Goal: Task Accomplishment & Management: Use online tool/utility

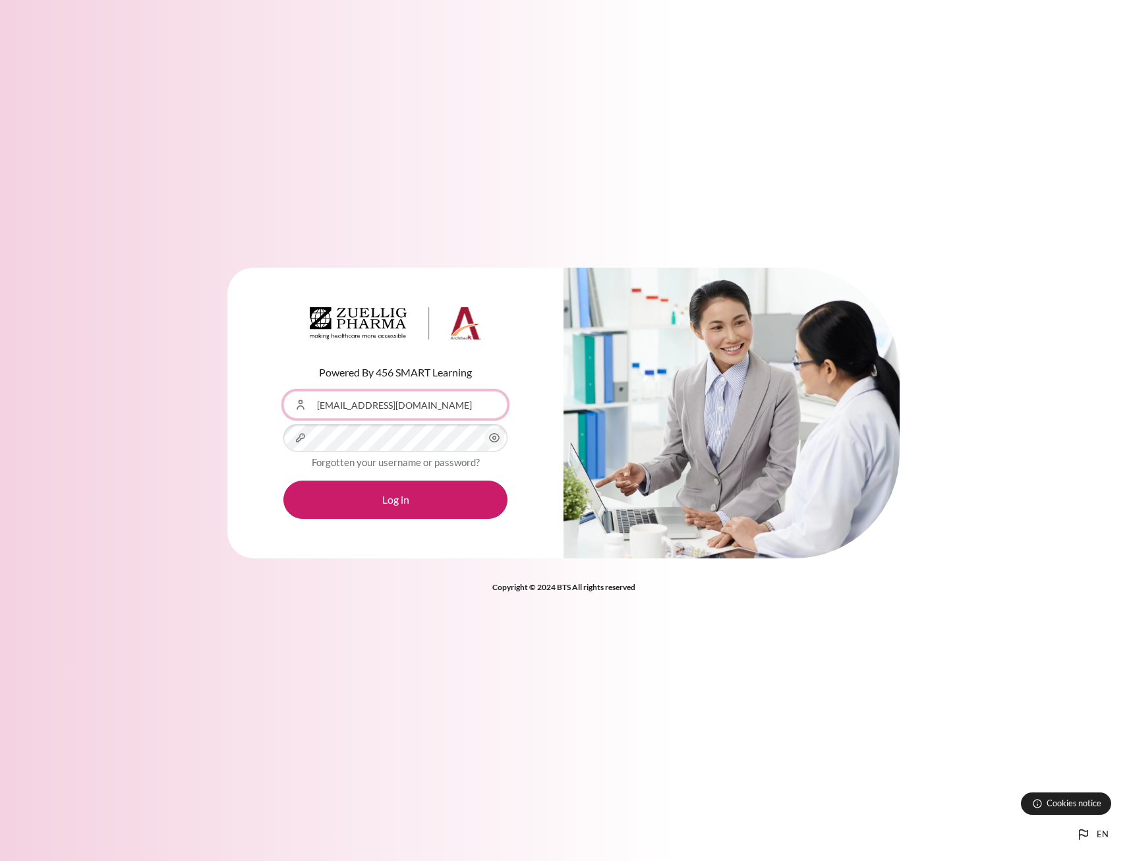
type input "[EMAIL_ADDRESS][DOMAIN_NAME]"
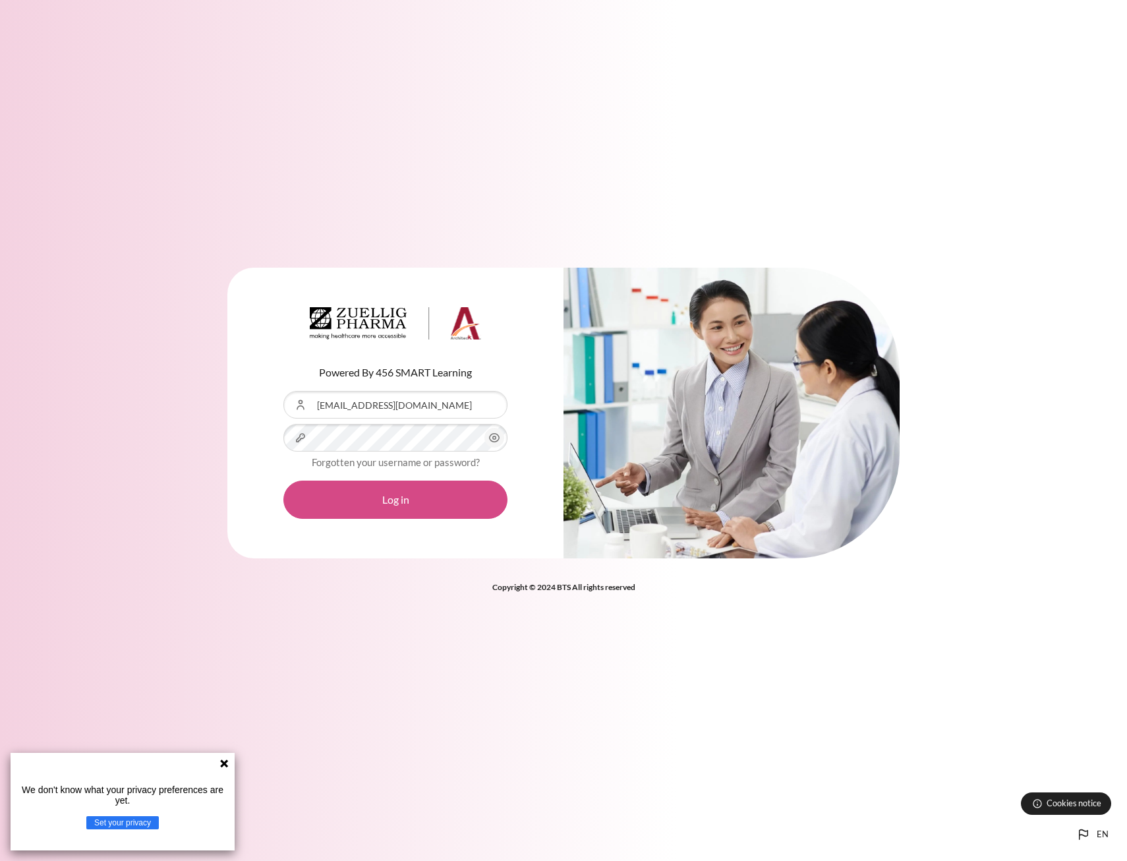
click at [430, 492] on button "Log in" at bounding box center [395, 499] width 224 height 38
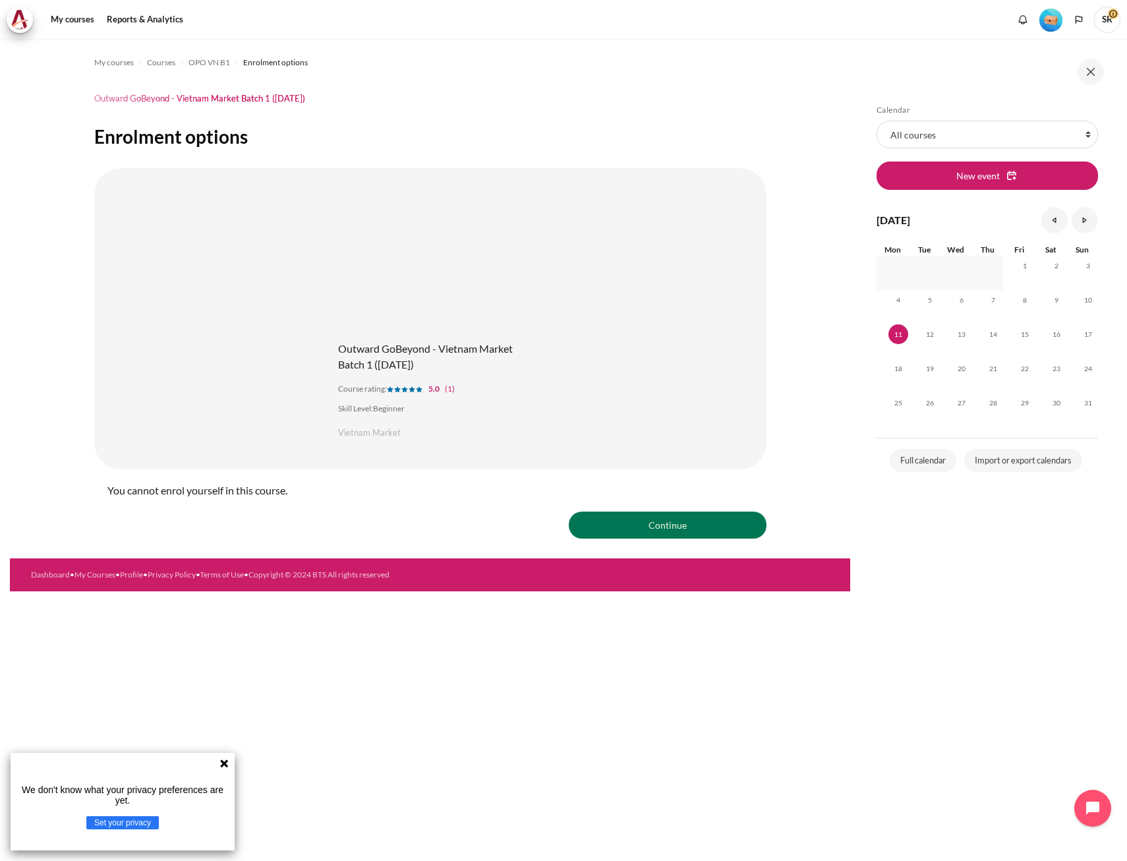
click at [466, 285] on figure "Content" at bounding box center [430, 264] width 211 height 132
click at [1104, 21] on span "SR" at bounding box center [1107, 20] width 26 height 26
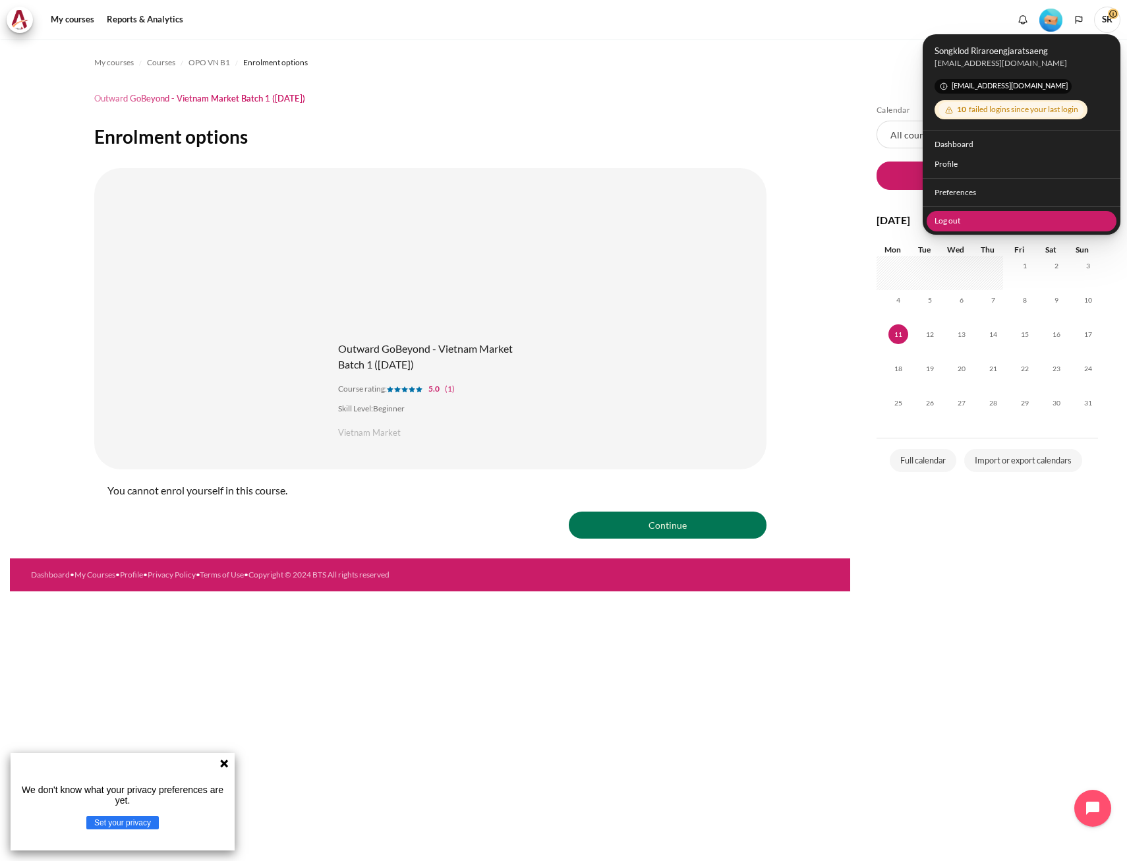
click at [952, 214] on link "Log out" at bounding box center [1022, 220] width 190 height 20
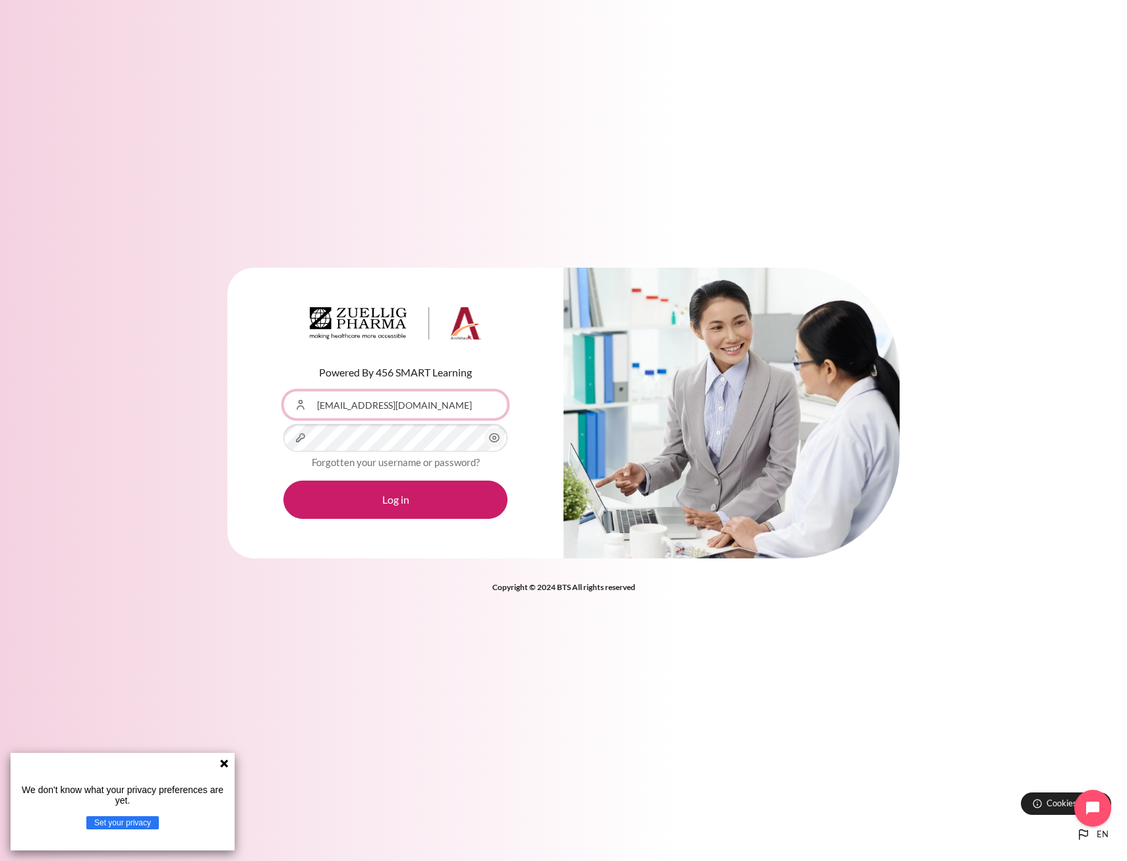
click at [283, 391] on div "Content" at bounding box center [283, 391] width 0 height 0
type input "songklod_r@seasiacenter.com"
click at [424, 501] on button "Log in" at bounding box center [395, 499] width 224 height 38
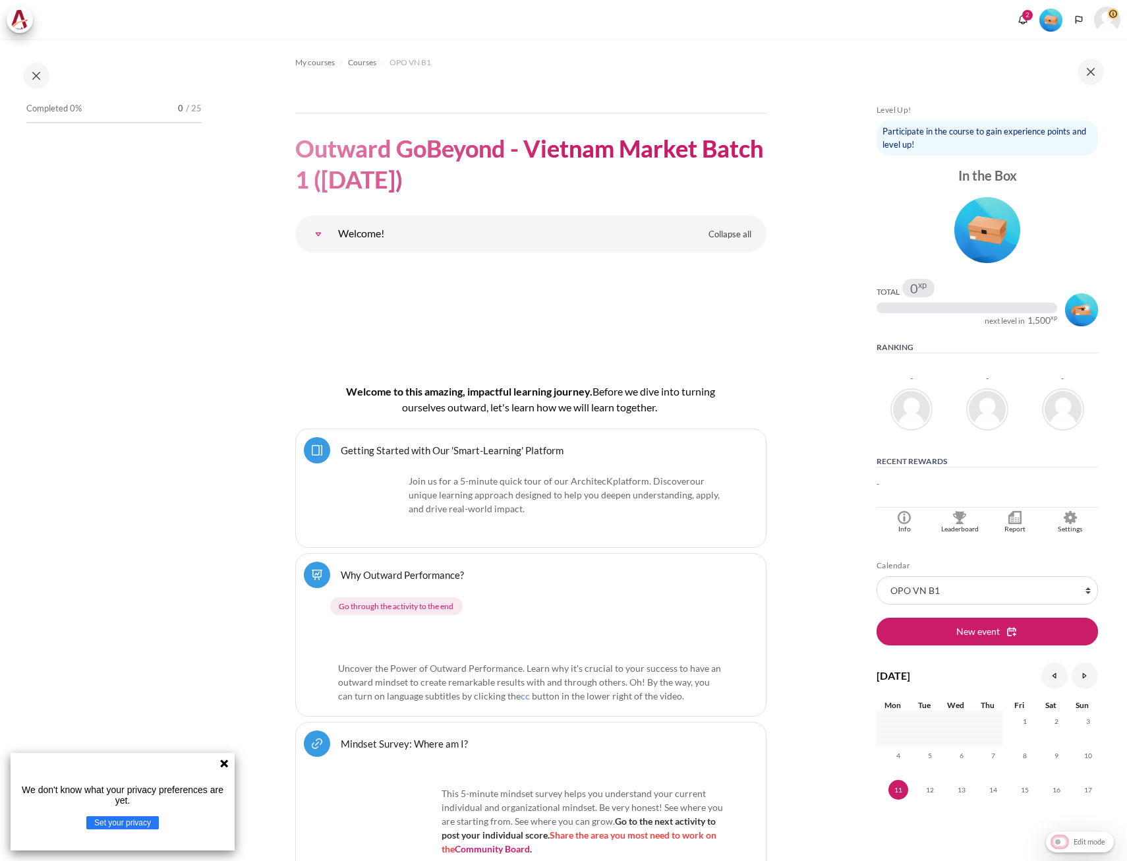
click at [1058, 836] on input "Edit mode" at bounding box center [1079, 840] width 61 height 13
checkbox input "true"
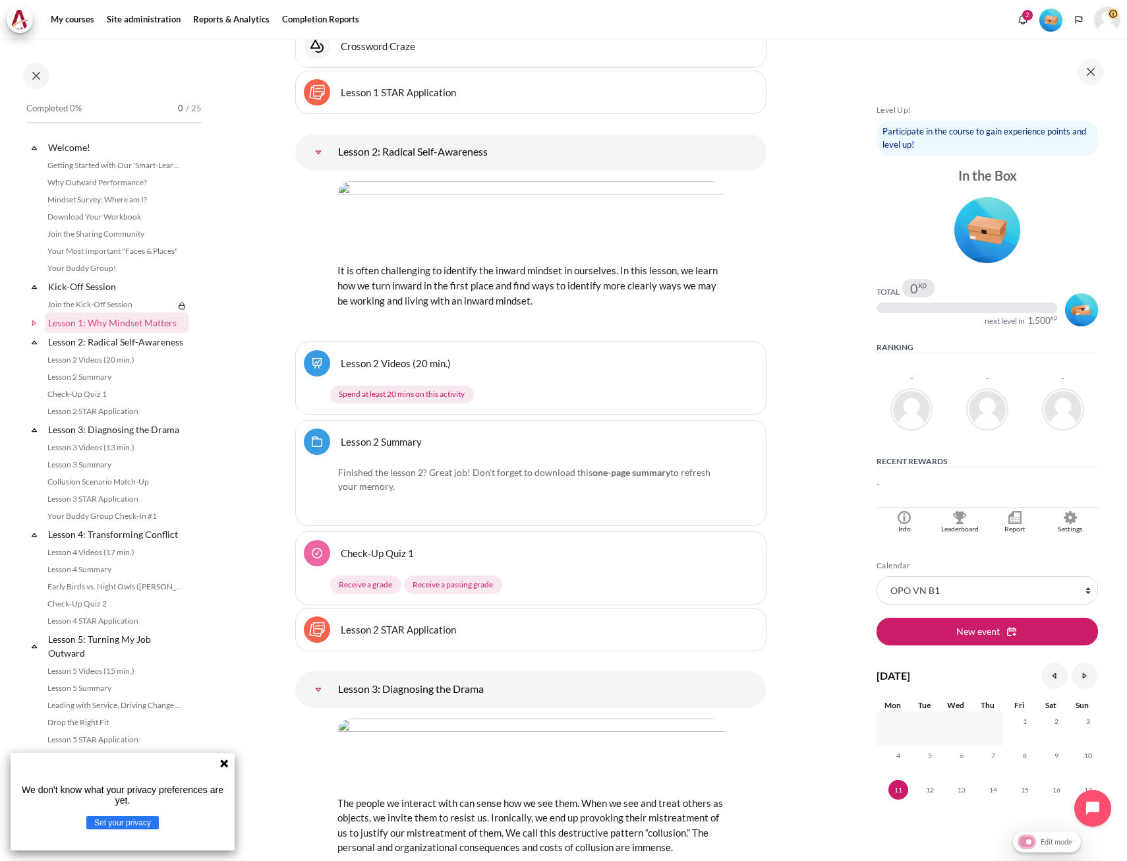
scroll to position [2438, 0]
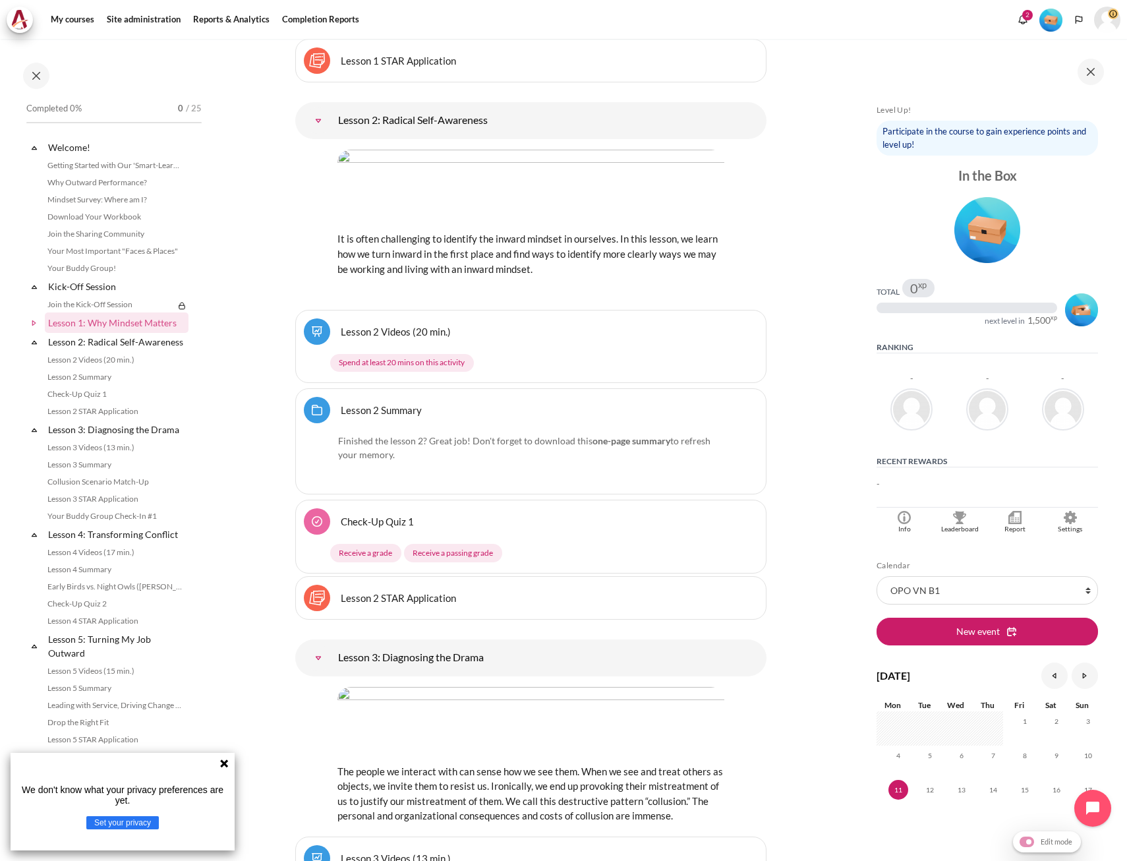
click at [377, 527] on link "Check-Up Quiz 1" at bounding box center [377, 521] width 73 height 13
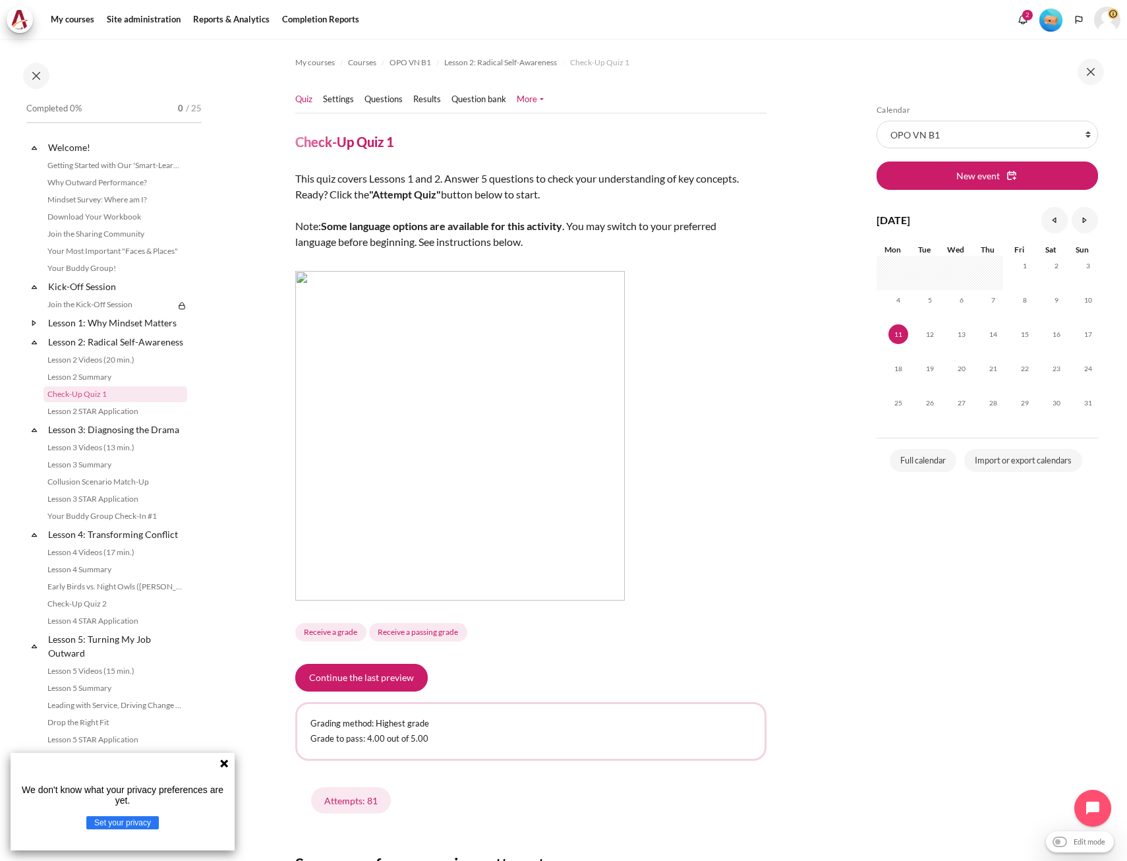
click at [540, 101] on link "More" at bounding box center [530, 99] width 27 height 13
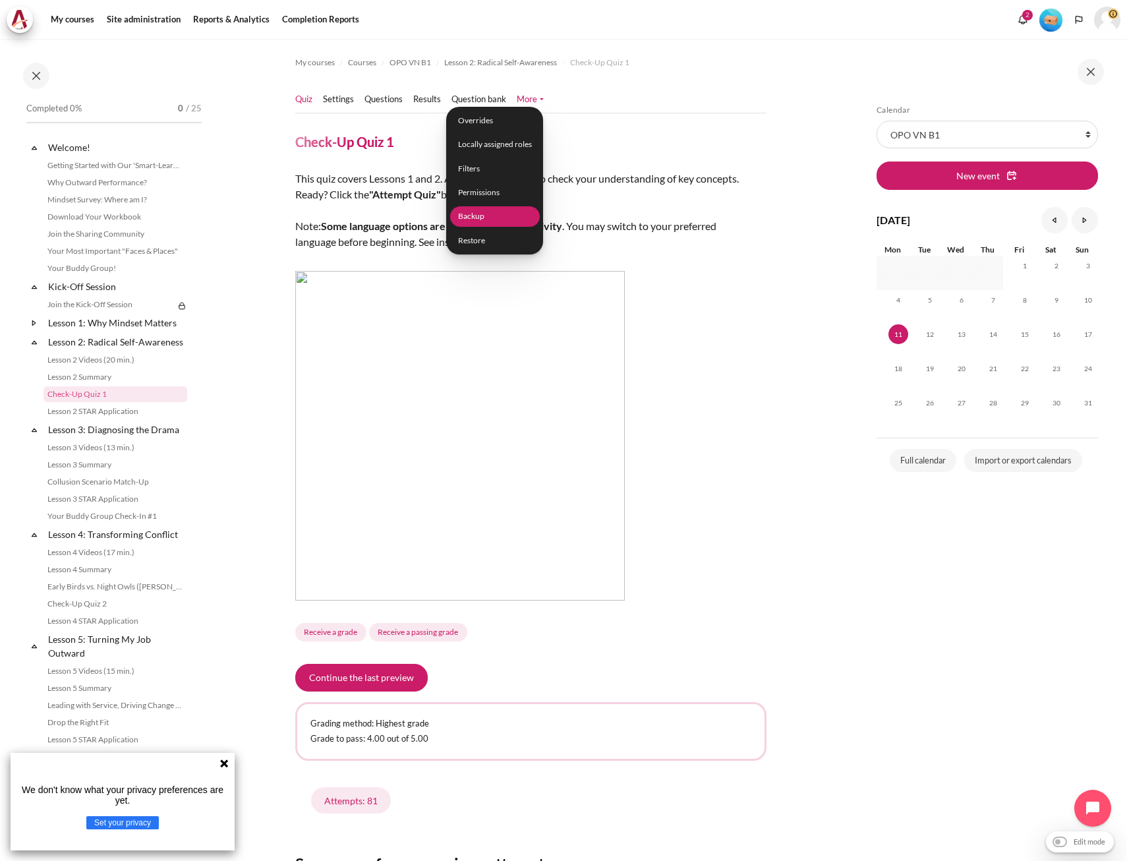
click at [476, 217] on link "Backup" at bounding box center [494, 216] width 90 height 20
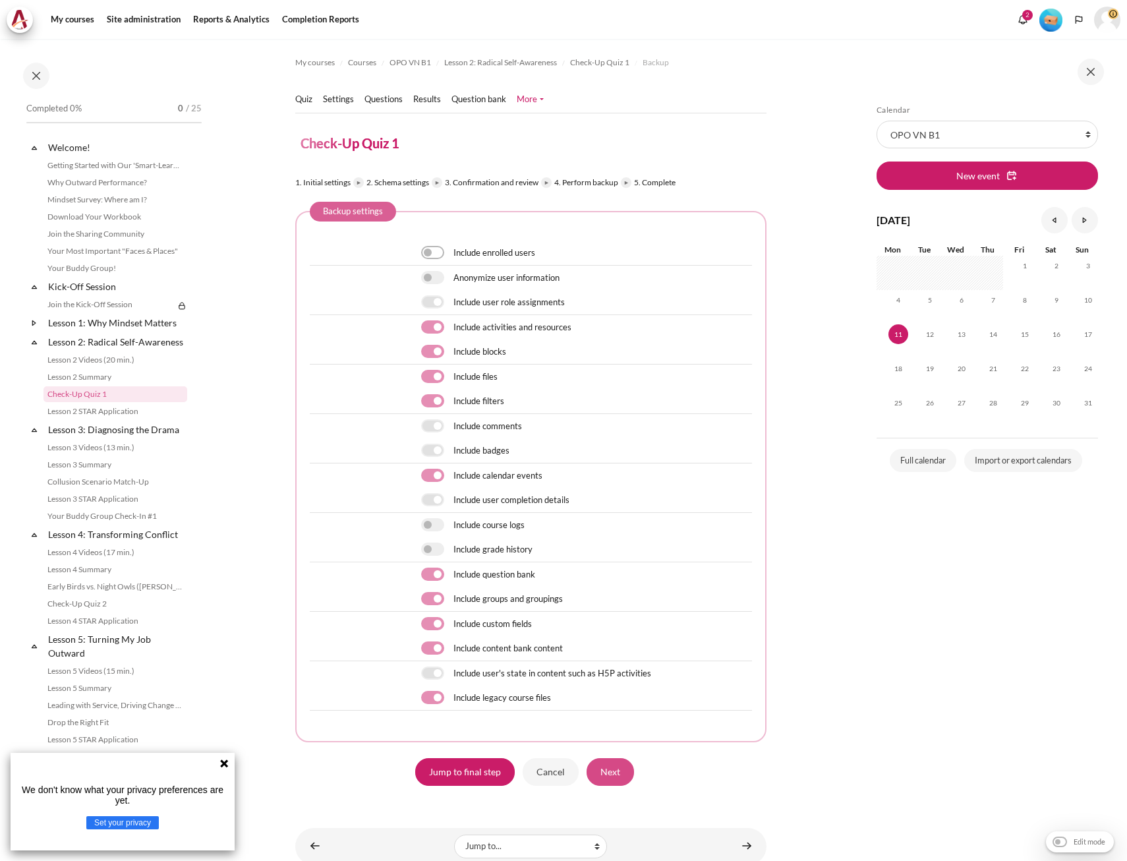
click at [617, 778] on input "Next" at bounding box center [609, 772] width 47 height 28
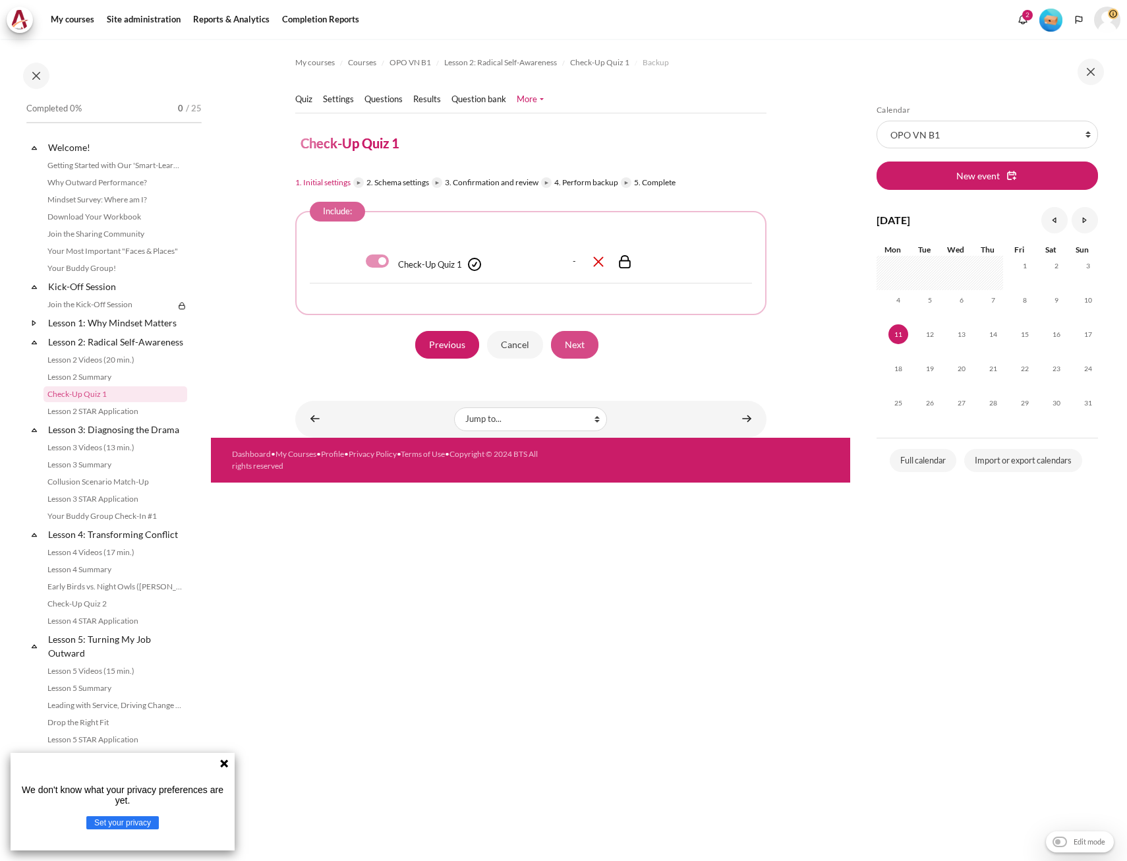
click at [586, 347] on input "Next" at bounding box center [574, 345] width 47 height 28
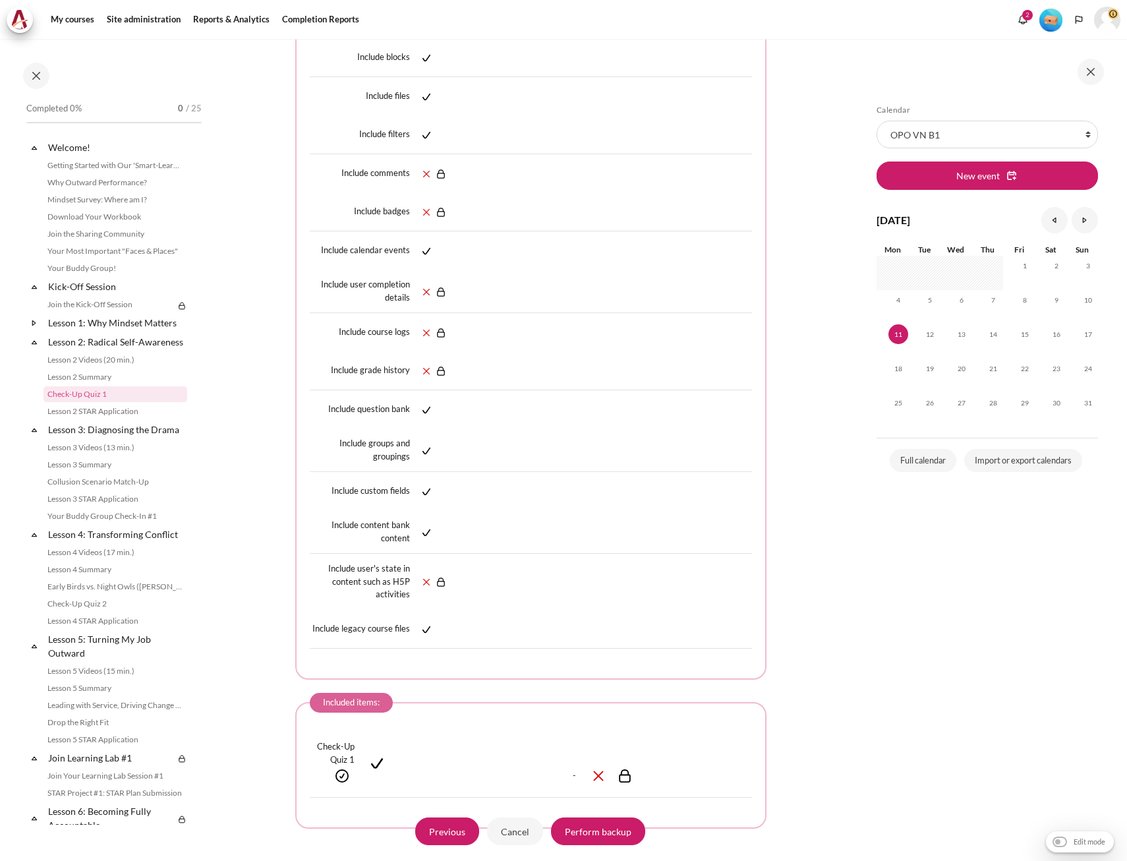
scroll to position [461, 0]
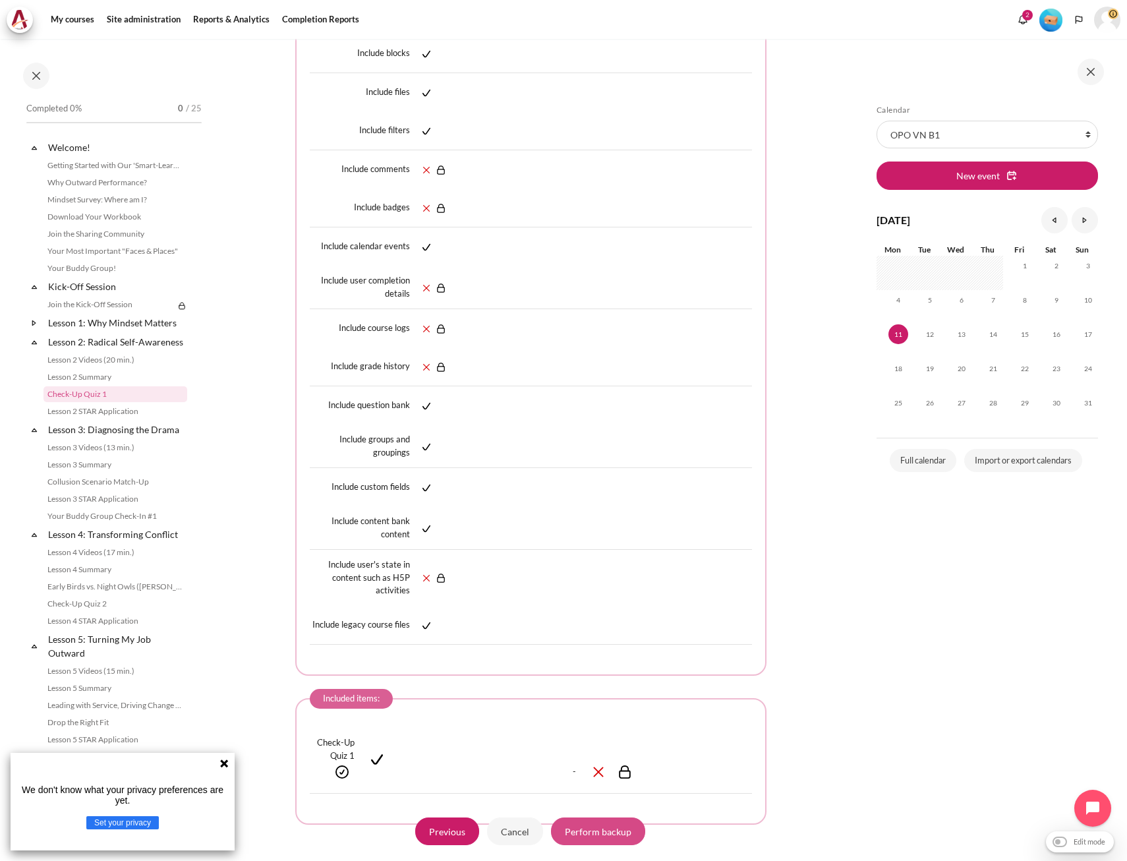
click at [614, 827] on input "Perform backup" at bounding box center [598, 831] width 94 height 28
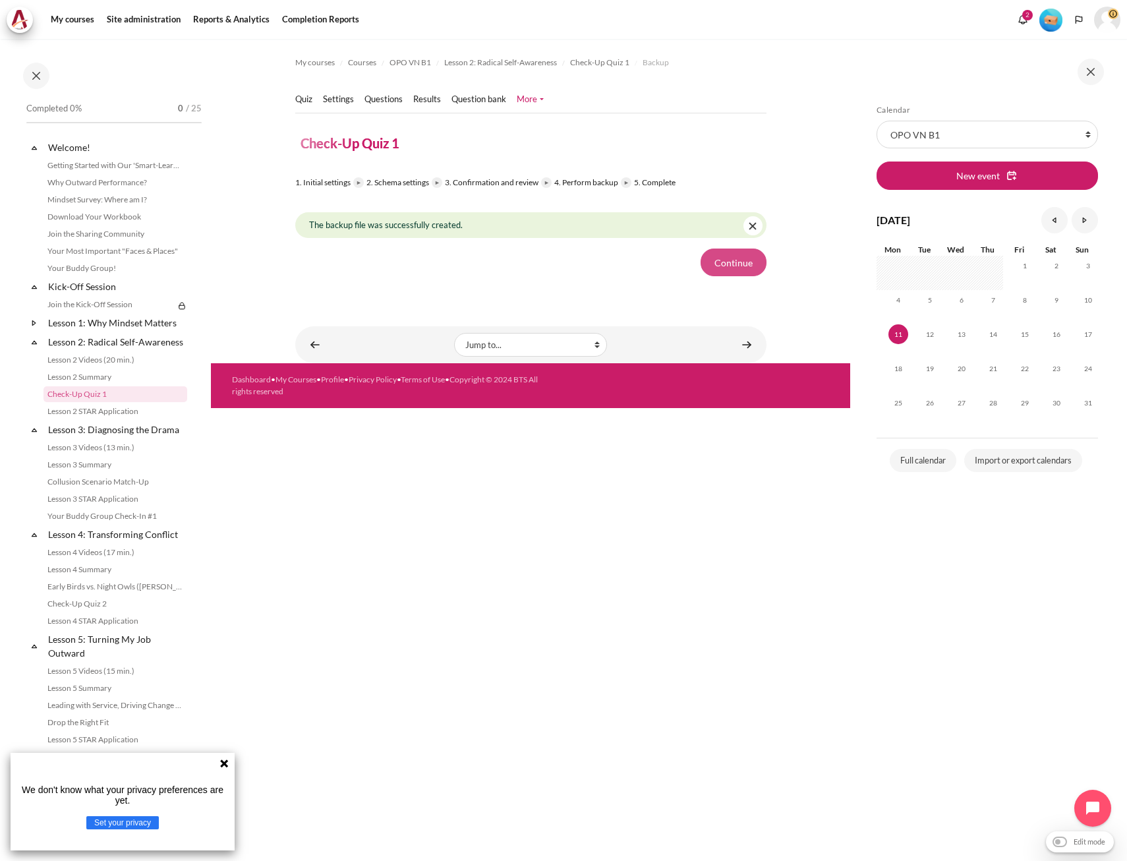
click at [739, 266] on button "Continue" at bounding box center [733, 262] width 66 height 28
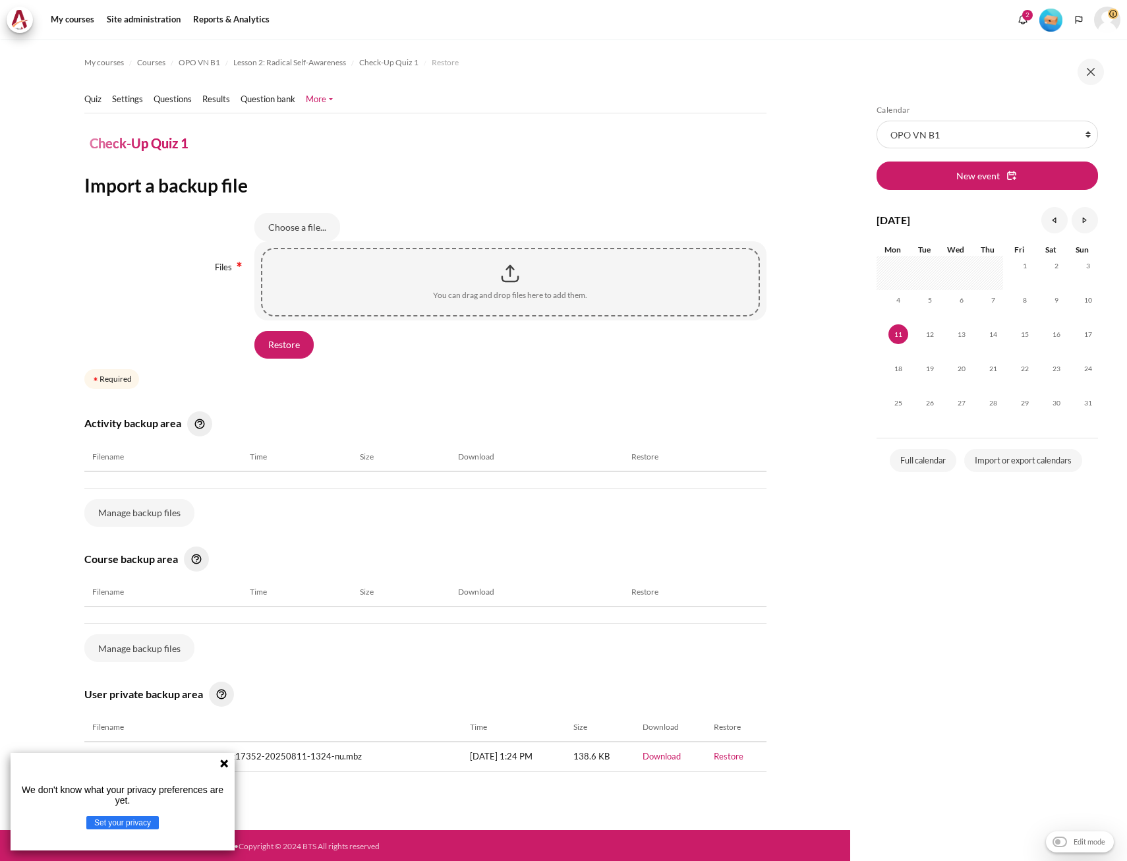
scroll to position [2, 0]
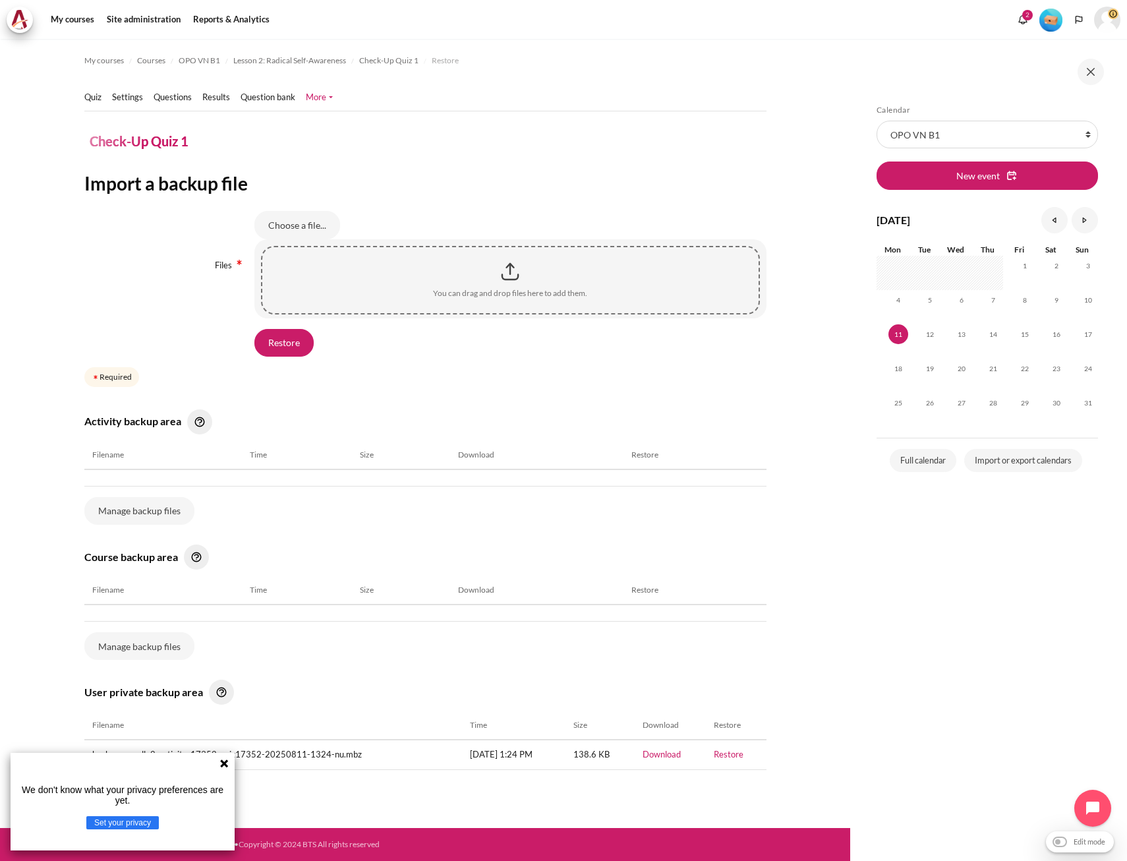
click at [221, 761] on icon at bounding box center [224, 763] width 8 height 8
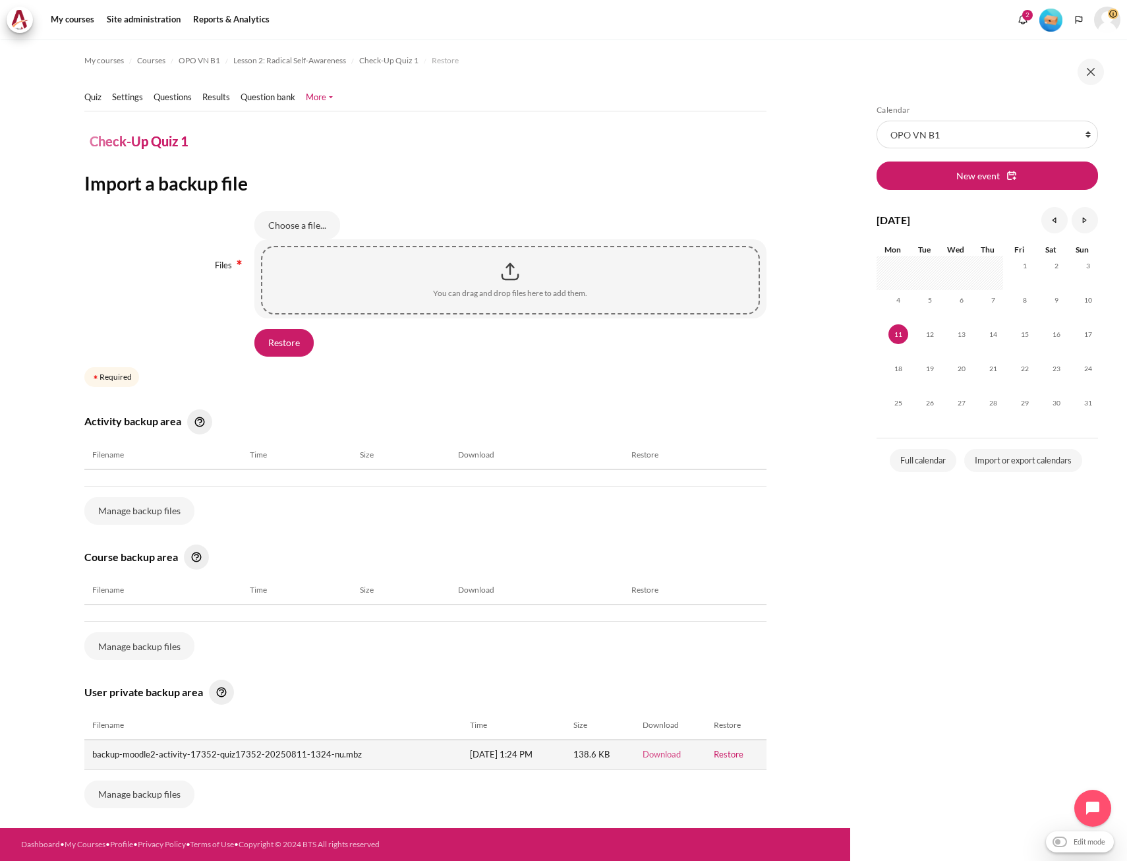
click at [655, 752] on link "Download" at bounding box center [662, 754] width 38 height 11
